Goal: Transaction & Acquisition: Purchase product/service

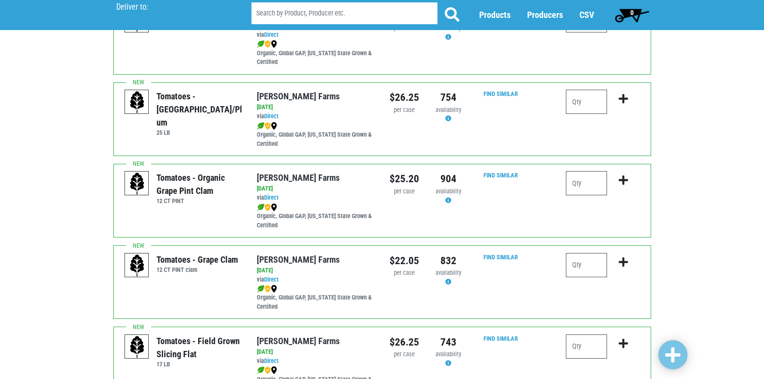
scroll to position [485, 0]
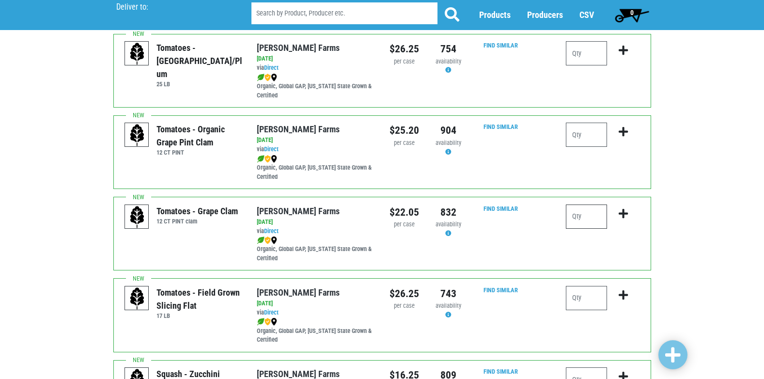
click at [584, 217] on input "number" at bounding box center [586, 216] width 41 height 24
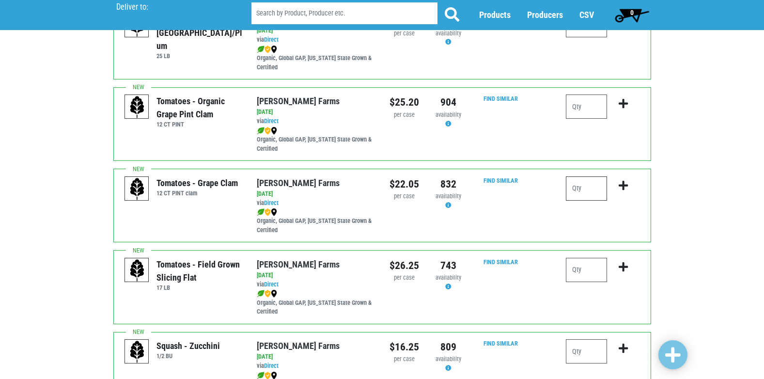
scroll to position [533, 0]
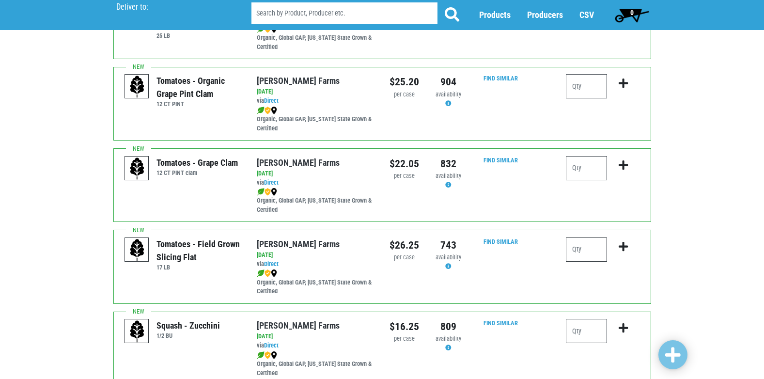
click at [584, 245] on input "number" at bounding box center [586, 249] width 41 height 24
type input "2"
click at [623, 247] on icon "submit" at bounding box center [623, 246] width 9 height 11
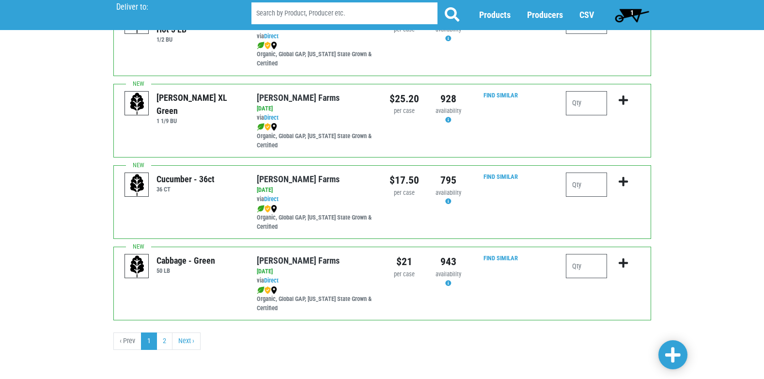
scroll to position [1416, 0]
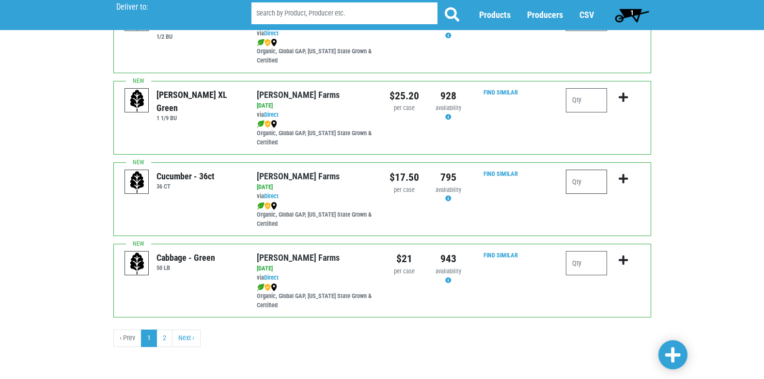
click at [580, 179] on input "number" at bounding box center [586, 182] width 41 height 24
type input "1"
click at [627, 176] on icon "submit" at bounding box center [623, 178] width 9 height 11
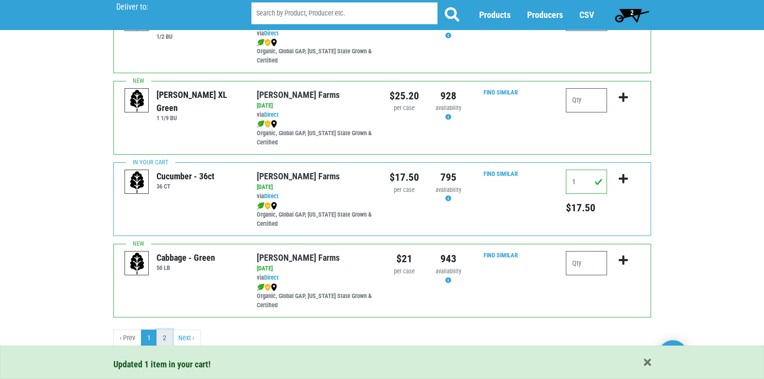
click at [159, 340] on link "2" at bounding box center [165, 338] width 16 height 17
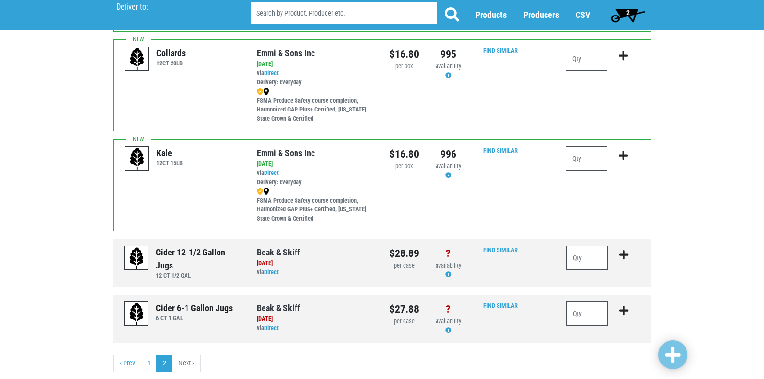
scroll to position [297, 0]
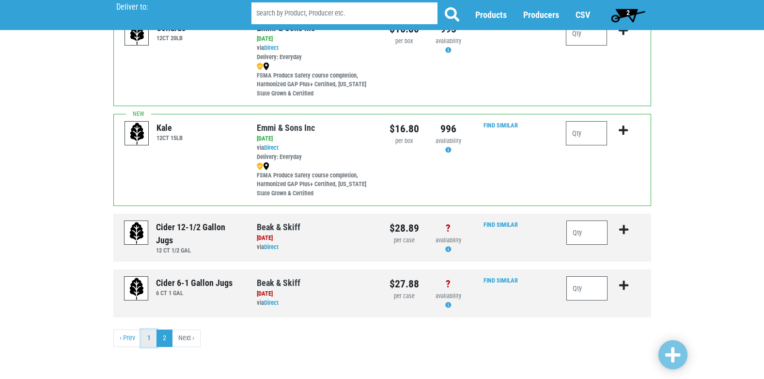
click at [142, 339] on link "1" at bounding box center [149, 338] width 16 height 17
click at [129, 336] on link "‹ Prev" at bounding box center [127, 338] width 28 height 17
click at [151, 339] on link "1" at bounding box center [149, 338] width 16 height 17
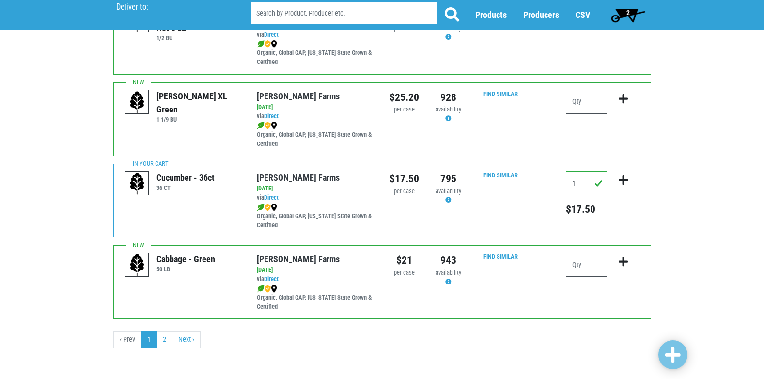
scroll to position [1416, 0]
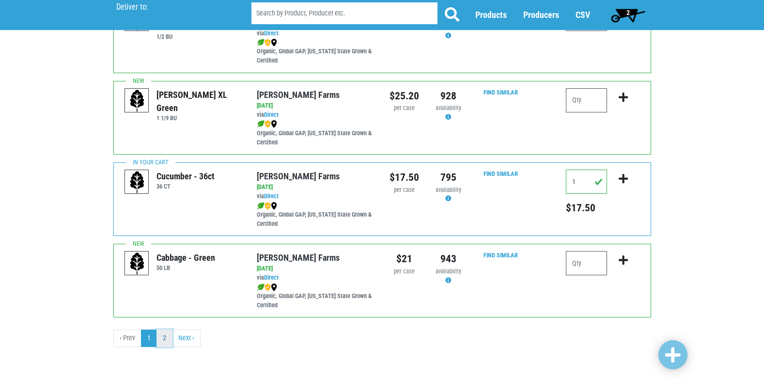
click at [165, 339] on link "2" at bounding box center [165, 338] width 16 height 17
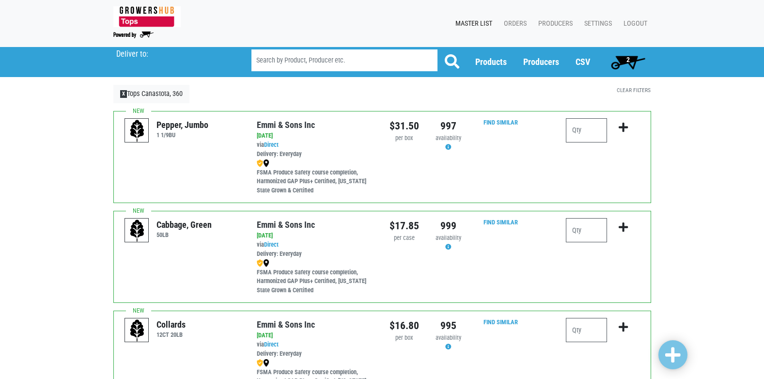
click at [182, 342] on div "Collards 12CT 20LB" at bounding box center [183, 356] width 132 height 77
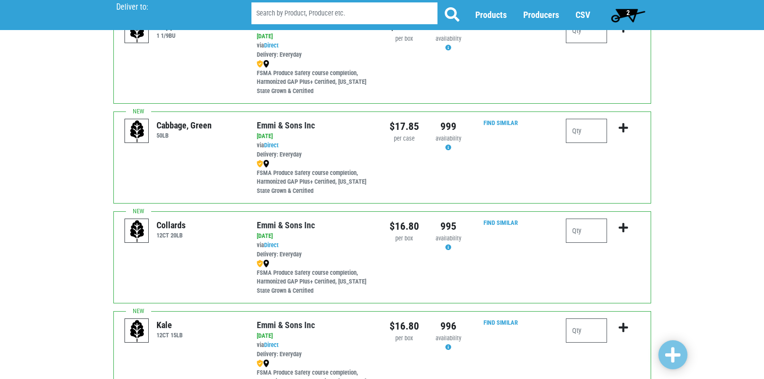
scroll to position [297, 0]
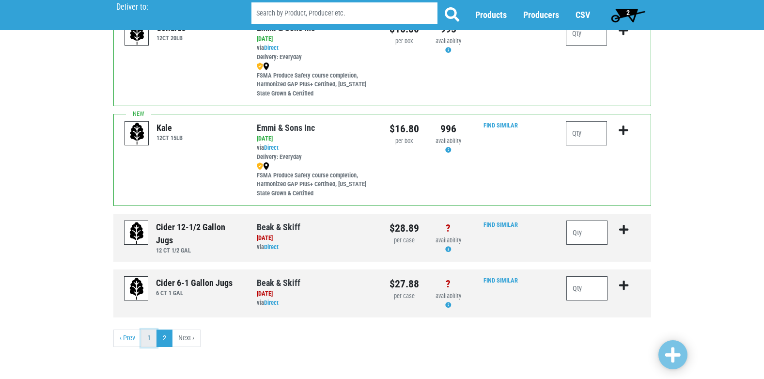
click at [151, 340] on link "1" at bounding box center [149, 338] width 16 height 17
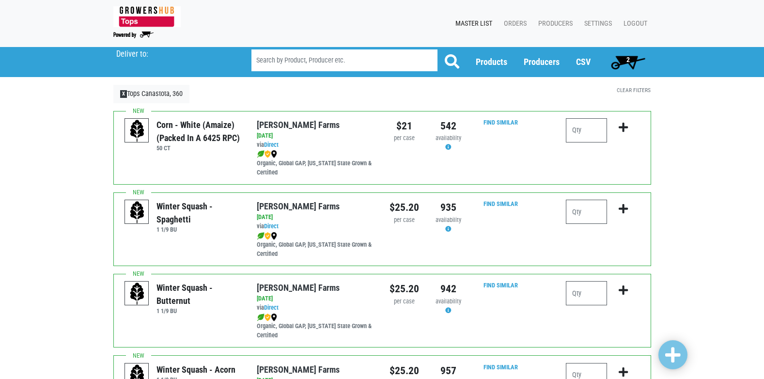
click at [622, 60] on span "2" at bounding box center [628, 61] width 43 height 19
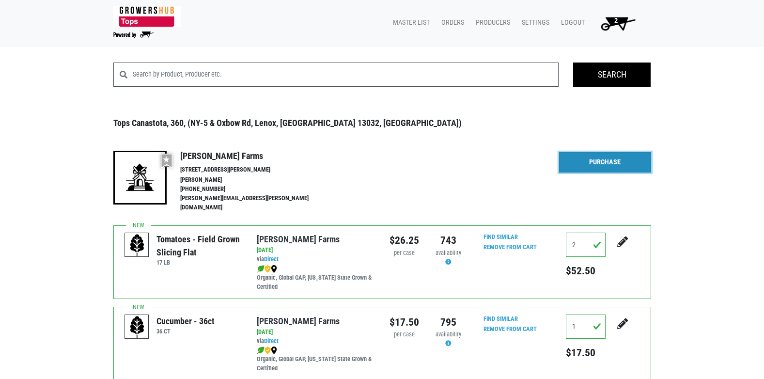
click at [599, 160] on link "Purchase" at bounding box center [605, 162] width 92 height 20
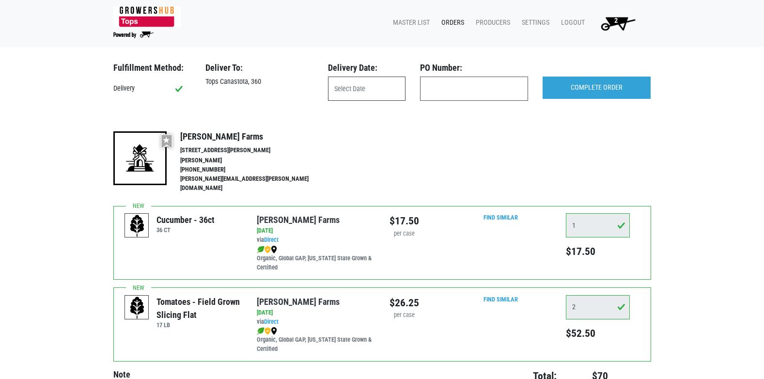
click at [399, 89] on input "text" at bounding box center [367, 89] width 78 height 24
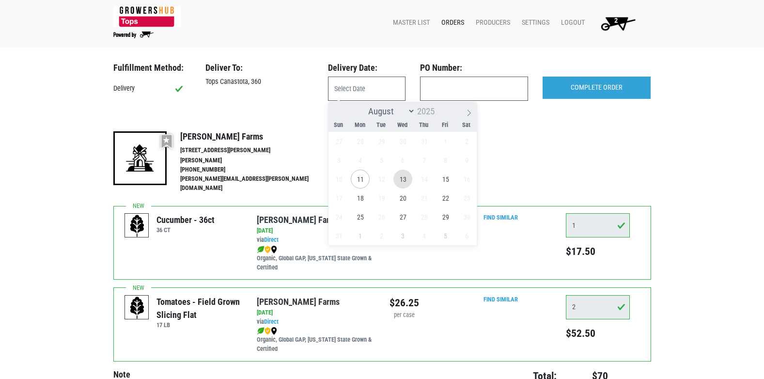
click at [399, 181] on span "13" at bounding box center [402, 179] width 19 height 19
type input "2025-08-13"
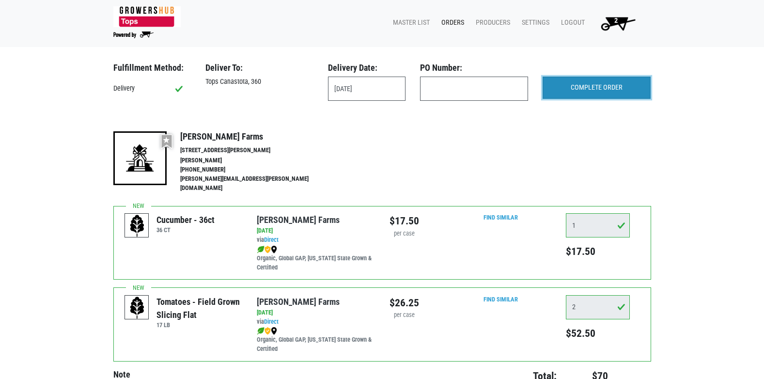
click at [628, 92] on input "COMPLETE ORDER" at bounding box center [597, 88] width 108 height 22
